Goal: Task Accomplishment & Management: Manage account settings

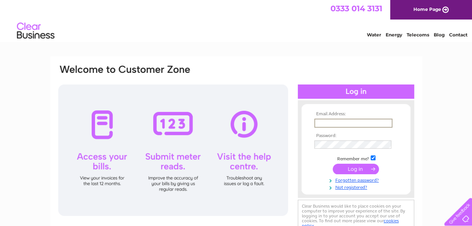
click at [368, 122] on input "text" at bounding box center [353, 123] width 78 height 9
type input "alanrush@outlook.com"
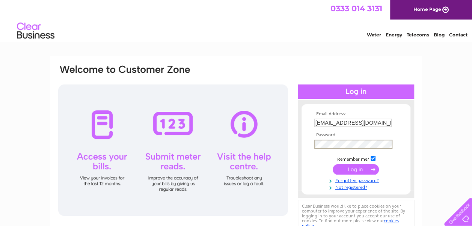
click at [354, 168] on input "submit" at bounding box center [355, 169] width 46 height 11
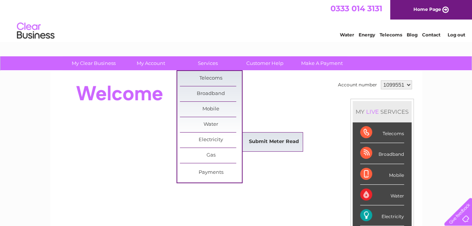
click at [260, 139] on link "Submit Meter Read" at bounding box center [274, 141] width 62 height 15
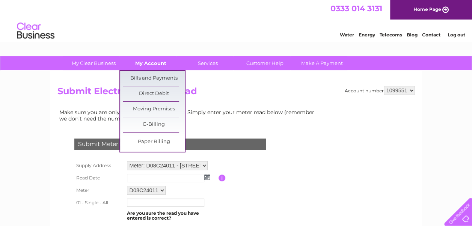
click at [161, 65] on link "My Account" at bounding box center [151, 63] width 62 height 14
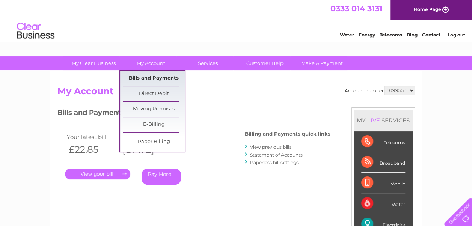
click at [157, 78] on link "Bills and Payments" at bounding box center [154, 78] width 62 height 15
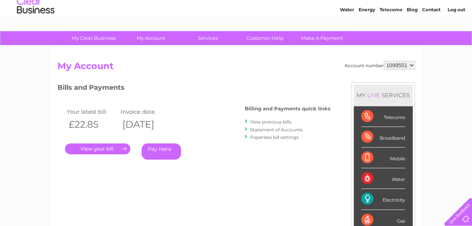
scroll to position [38, 0]
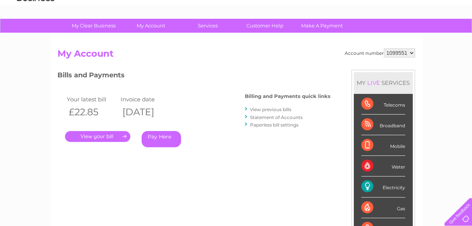
click at [97, 137] on link "." at bounding box center [97, 136] width 65 height 11
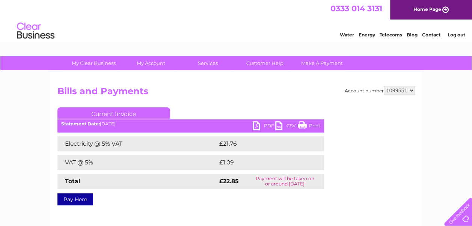
click at [257, 125] on link "PDF" at bounding box center [264, 126] width 23 height 11
click at [453, 32] on link "Log out" at bounding box center [456, 35] width 18 height 6
